Goal: Information Seeking & Learning: Learn about a topic

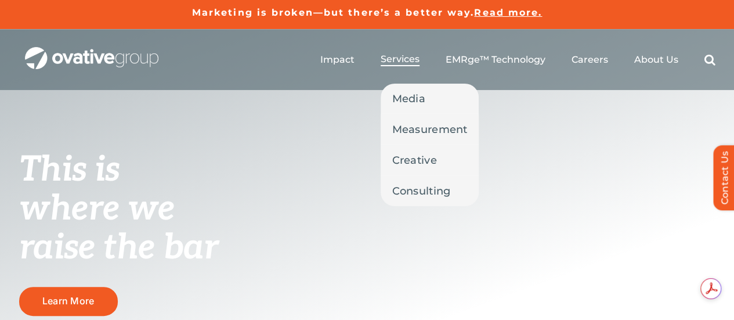
click at [405, 57] on span "Services" at bounding box center [400, 59] width 39 height 12
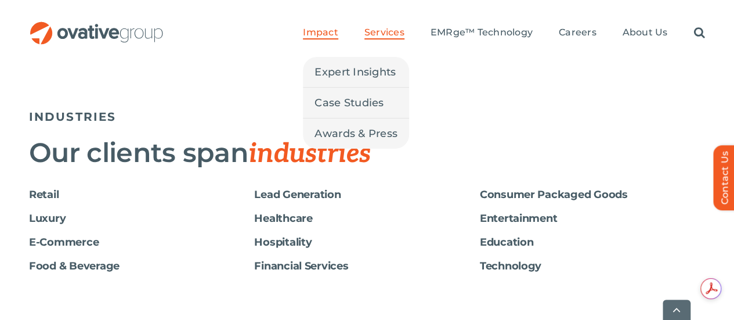
click at [325, 27] on span "Impact" at bounding box center [320, 33] width 35 height 12
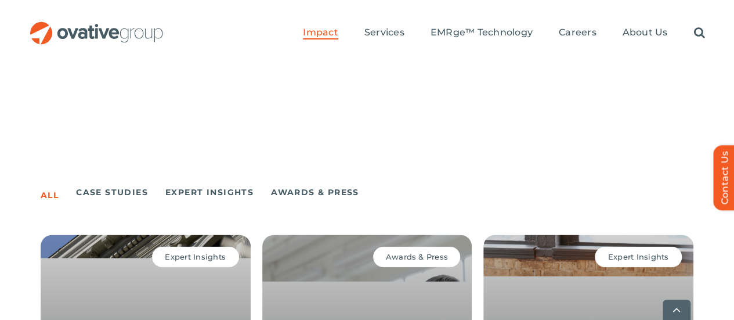
scroll to position [948, 0]
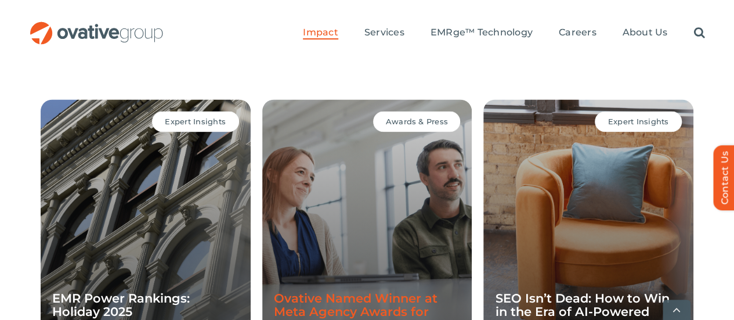
click at [327, 290] on link "Ovative Named Winner at Meta Agency Awards for Polaris Campaign" at bounding box center [356, 310] width 164 height 41
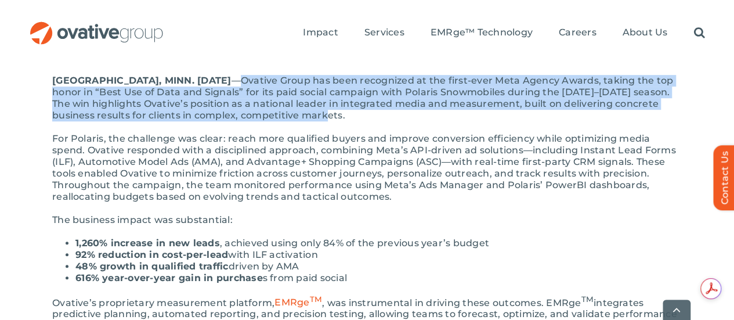
drag, startPoint x: 271, startPoint y: 51, endPoint x: 297, endPoint y: 89, distance: 46.7
click at [297, 89] on p "MINNEAPOLIS, MINN. September 25th, 2025 — Ovative Group has been recognized at …" at bounding box center [367, 98] width 630 height 46
click at [296, 85] on p "MINNEAPOLIS, MINN. September 25th, 2025 — Ovative Group has been recognized at …" at bounding box center [367, 98] width 630 height 46
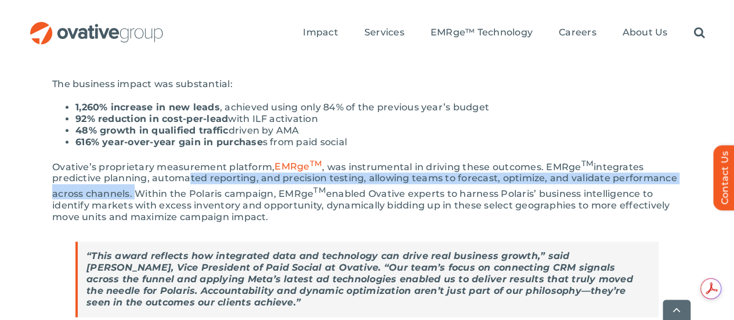
drag, startPoint x: 118, startPoint y: 148, endPoint x: 696, endPoint y: 153, distance: 577.1
click at [696, 153] on div "MINNEAPOLIS, MINN. September 25th, 2025 — Ovative Group has been recognized at …" at bounding box center [367, 288] width 676 height 764
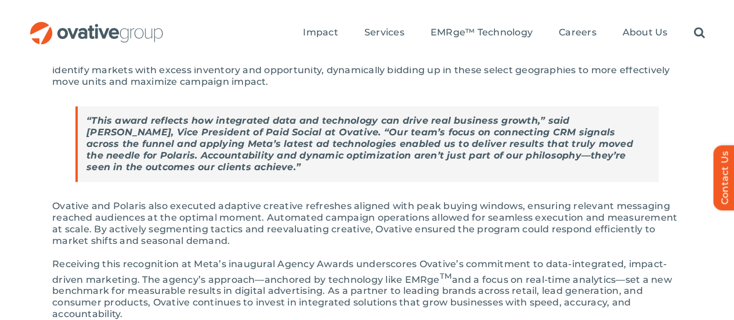
scroll to position [406, 0]
